Goal: Task Accomplishment & Management: Use online tool/utility

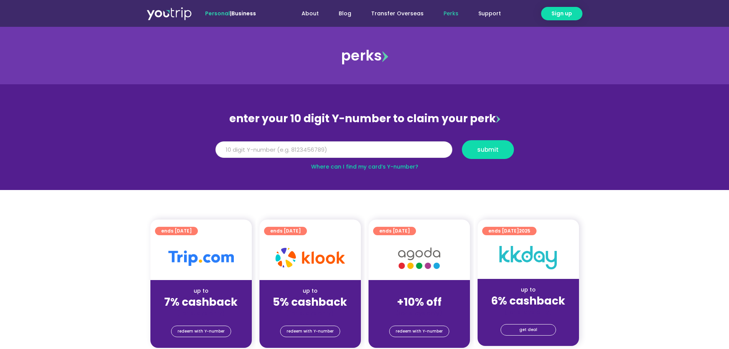
click at [339, 150] on input "Y Number" at bounding box center [333, 149] width 237 height 17
click at [345, 149] on input "Y Number" at bounding box center [333, 149] width 237 height 17
click at [364, 168] on link "Where can I find my card’s Y-number?" at bounding box center [364, 167] width 107 height 8
click at [299, 153] on input "Y Number" at bounding box center [333, 149] width 237 height 17
type input "8132504461"
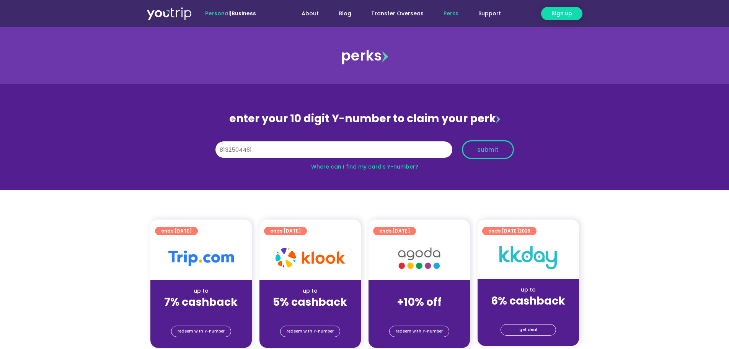
click at [491, 154] on button "submit" at bounding box center [488, 149] width 52 height 19
